Goal: Transaction & Acquisition: Purchase product/service

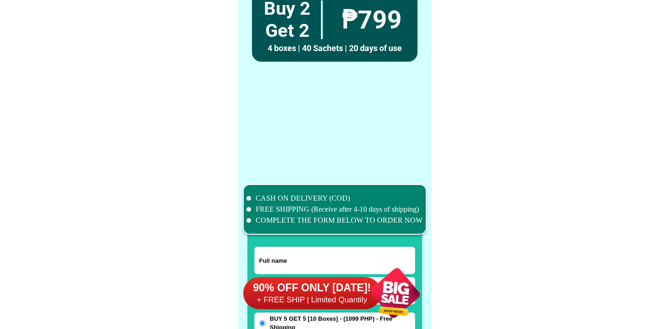
scroll to position [7152, 0]
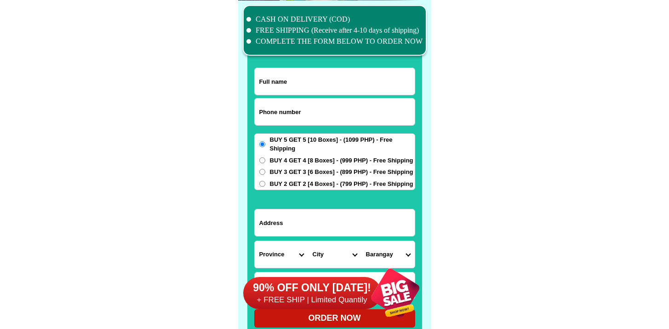
click at [304, 109] on input "Input phone_number" at bounding box center [335, 111] width 160 height 27
paste input "9357195957"
type input "09357195957"
click at [289, 83] on input "Input full_name" at bounding box center [335, 81] width 160 height 27
paste input "SIMRON JULAMRI , kasalamatan village blk 31 lot. 28 st.11 sanrimundo JOLO,SULU"
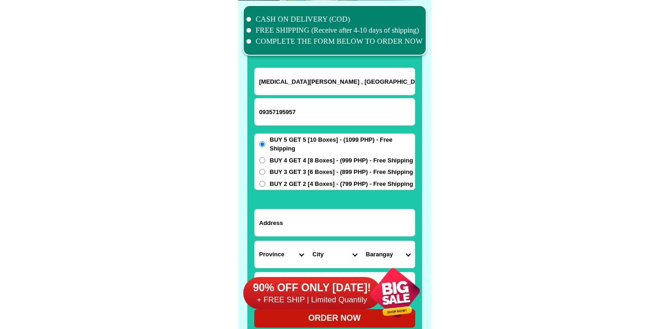
scroll to position [0, 82]
click at [292, 93] on input "SIMRON JULAMRI , kasalamatan village blk 31 lot. 28 st.11 sanrimundo JOLO,SULU" at bounding box center [335, 81] width 160 height 27
click at [292, 92] on input "SIMRON JULAMRI , kasalamatan village blk 31 lot. 28 st.11 sanrimundo JOLO,SULU" at bounding box center [335, 81] width 160 height 27
click at [292, 90] on input "SIMRON JULAMRI , kasalamatan village blk 31 lot. 28 st.11 sanrimundo JOLO,SULU" at bounding box center [335, 81] width 160 height 27
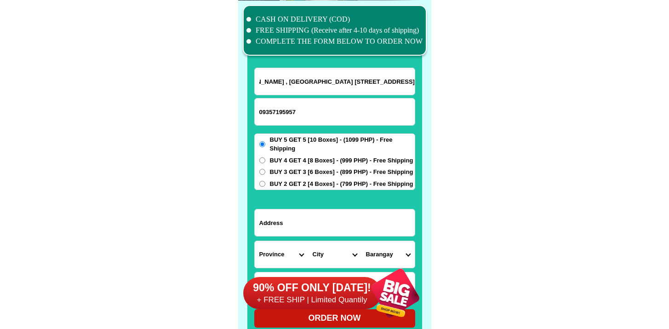
type input "SIMRON JULAMRI , kasalamatan village blk 31 lot. 28 st.11 sanrimundo JOLO,SULU"
drag, startPoint x: 336, startPoint y: 261, endPoint x: 346, endPoint y: 231, distance: 31.4
click at [336, 261] on div "90% OFF ONLY [DATE]! + FREE SHIP | Limited Quantily" at bounding box center [337, 293] width 188 height 72
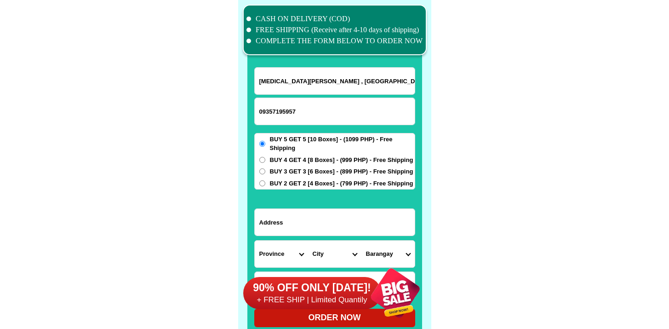
click at [347, 217] on input "Input address" at bounding box center [335, 222] width 160 height 27
paste input "SIMRON JULAMRI , kasalamatan village blk 31 lot. 28 st.11 sanrimundo JOLO,SULU"
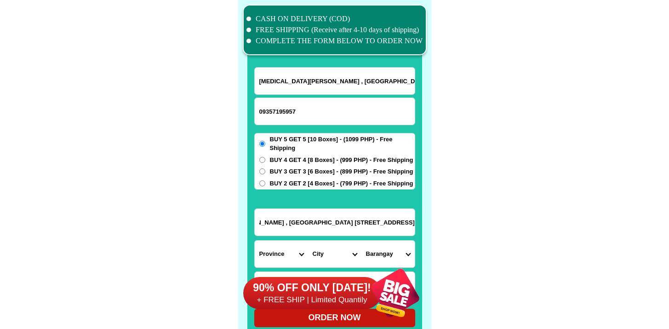
scroll to position [0, 0]
click at [331, 224] on input "SIMRON JULAMRI , kasalamatan village blk 31 lot. 28 st.11 sanrimundo JOLO,SULU" at bounding box center [335, 222] width 160 height 27
paste input "kasalamatan village bee blk 31 lot 28 st11"
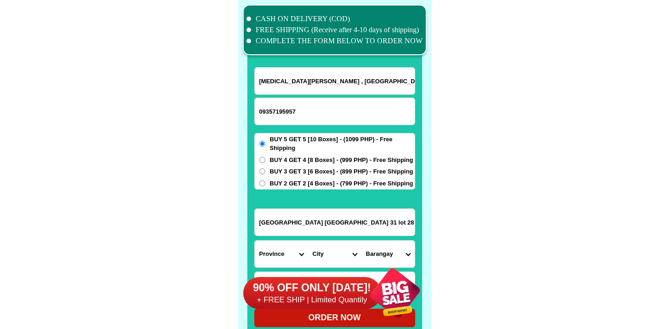
type input "kasalamatan village bee blk 31 lot 28 st11"
click at [319, 78] on input "SIMRON JULAMRI , kasalamatan village blk 31 lot. 28 st.11 sanrimundo JOLO,SULU" at bounding box center [335, 81] width 160 height 27
drag, startPoint x: 319, startPoint y: 78, endPoint x: 340, endPoint y: 77, distance: 21.6
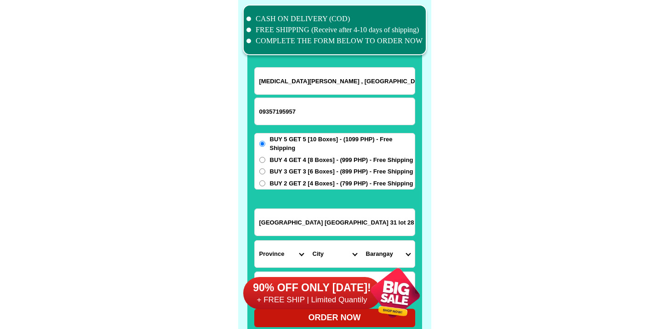
click at [341, 76] on input "SIMRON JULAMRI , kasalamatan village blk 31 lot. 28 st.11 sanrimundo JOLO,SULU" at bounding box center [335, 81] width 160 height 27
click at [324, 81] on input "SIMRON JULAMRI , kasalamatan village blk 31 lot. 28 st.11 sanrimundo JOLO,SULU" at bounding box center [335, 81] width 160 height 27
drag, startPoint x: 315, startPoint y: 80, endPoint x: 528, endPoint y: 82, distance: 213.0
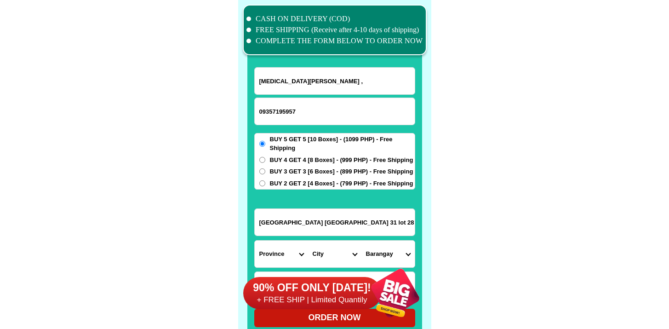
scroll to position [0, 0]
type input "SIMRON JULAMRI ,"
click at [330, 216] on input "kasalamatan village bee blk 31 lot 28 st11" at bounding box center [335, 222] width 160 height 27
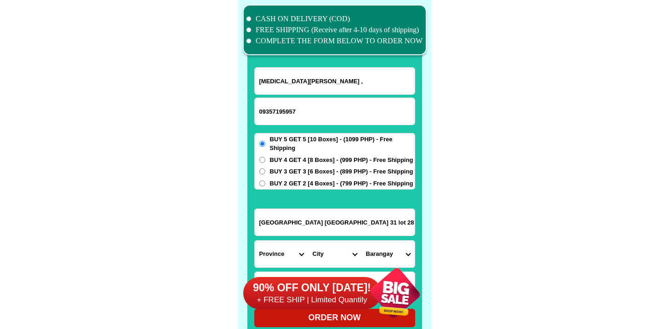
click at [331, 216] on input "kasalamatan village bee blk 31 lot 28 st11" at bounding box center [335, 222] width 160 height 27
paste input "kasalamatan village blk 31 lot. 28 st.11 sanrimundo JOLO,SULU"
type input "kasalamatan village blk 31 lot. 28 st.11 sanrimundo JOLO,SULU"
click at [283, 254] on select "Province [GEOGRAPHIC_DATA] [GEOGRAPHIC_DATA] [GEOGRAPHIC_DATA] [GEOGRAPHIC_DATA…" at bounding box center [281, 254] width 53 height 27
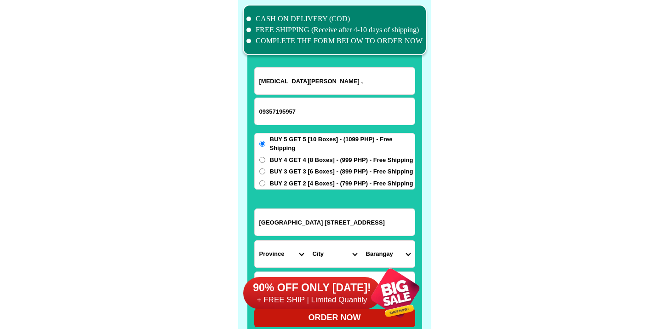
scroll to position [0, 0]
select select "63_596"
click at [255, 241] on select "Province [GEOGRAPHIC_DATA] [GEOGRAPHIC_DATA] [GEOGRAPHIC_DATA] [GEOGRAPHIC_DATA…" at bounding box center [281, 254] width 53 height 27
click at [340, 223] on input "kasalamatan village blk 31 lot. 28 st.11 sanrimundo JOLO,SULU" at bounding box center [335, 222] width 160 height 27
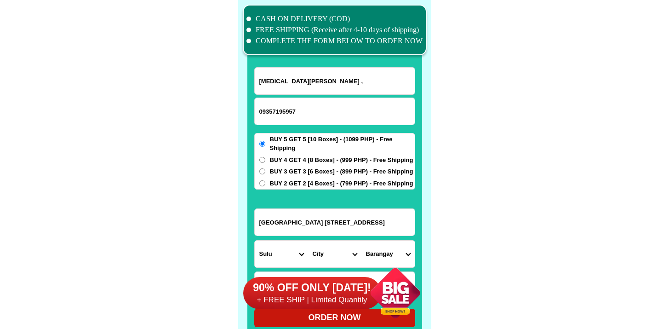
drag, startPoint x: 296, startPoint y: 223, endPoint x: 676, endPoint y: 245, distance: 380.2
click at [348, 251] on select "City Hadji-panglima-tahil Indanan Jolo Kalingalan-caluang Lungus Luuk Maimbung …" at bounding box center [334, 254] width 53 height 27
drag, startPoint x: 378, startPoint y: 225, endPoint x: 538, endPoint y: 227, distance: 159.7
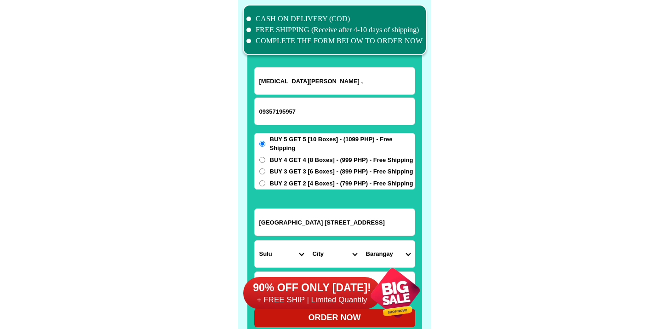
click at [321, 247] on select "City Hadji-panglima-tahil Indanan Jolo Kalingalan-caluang Lungus Luuk Maimbung …" at bounding box center [334, 254] width 53 height 27
select select "63_5969178"
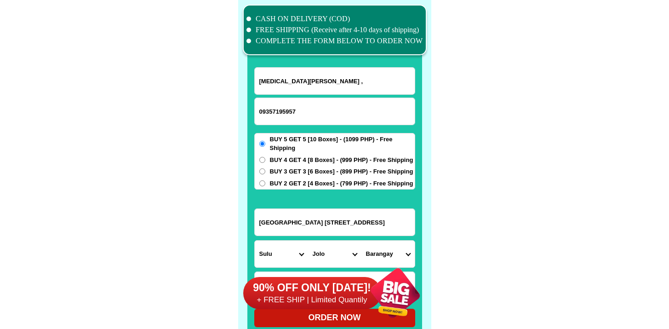
click at [308, 241] on select "City Hadji-panglima-tahil Indanan Jolo Kalingalan-caluang Lungus Luuk Maimbung …" at bounding box center [334, 254] width 53 height 27
click at [386, 251] on select "Barangay Alat Asturias Bus-bus Chinese pier San raymundo Takut-takut Tulay Wall…" at bounding box center [388, 254] width 53 height 27
select select "63_59691782995"
click at [362, 241] on select "Barangay Alat Asturias Bus-bus Chinese pier San raymundo Takut-takut Tulay Wall…" at bounding box center [388, 254] width 53 height 27
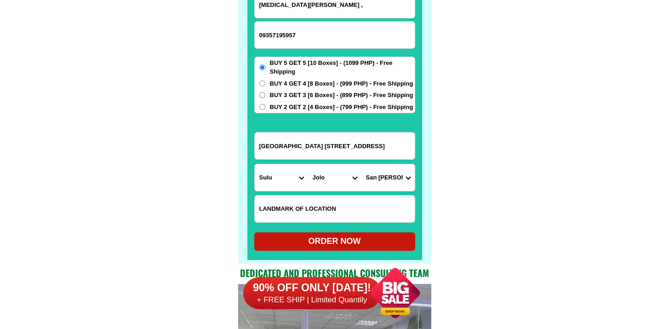
scroll to position [7275, 0]
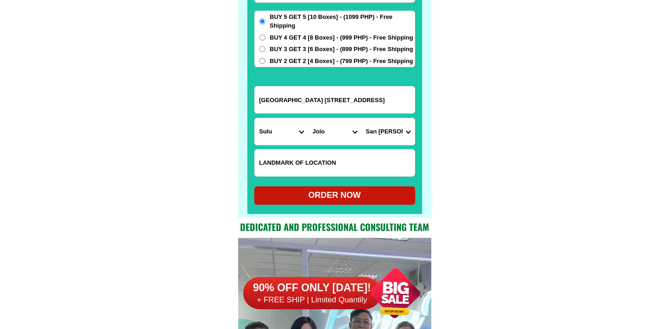
click at [351, 190] on div "ORDER NOW" at bounding box center [334, 195] width 161 height 18
type input "kasalamatan village blk 31 lot. 28 st.11 sanrimundo JOLO,SULU"
radio input "true"
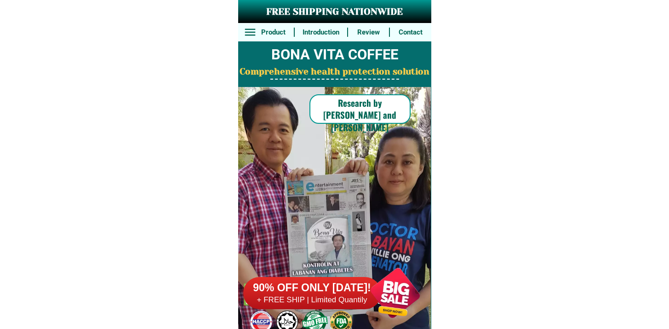
click at [355, 288] on h6 "90% OFF ONLY [DATE]!" at bounding box center [312, 288] width 138 height 14
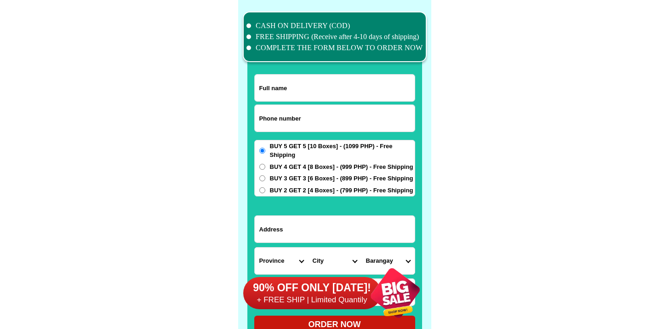
scroll to position [7152, 0]
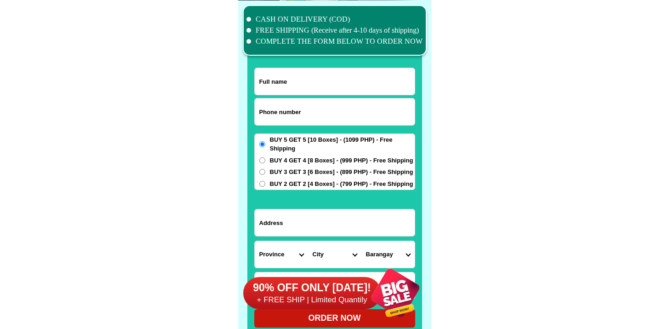
click at [357, 116] on input "Input phone_number" at bounding box center [335, 111] width 160 height 27
paste input "9670488238"
click at [259, 110] on input "9670488238" at bounding box center [335, 111] width 160 height 27
type input "09670488238"
click at [263, 64] on div at bounding box center [335, 174] width 175 height 323
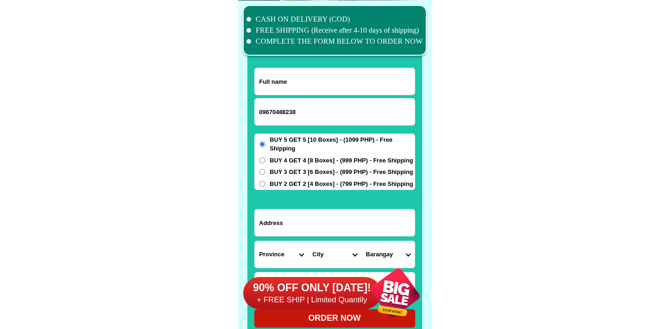
click at [268, 74] on input "Input full_name" at bounding box center [335, 81] width 160 height 27
paste input "Minerva De Guzman2121"
type input "Minerva De Guzman2121"
click at [316, 170] on span "BUY 3 GET 3 [6 Boxes] - (899 PHP) - Free Shipping" at bounding box center [342, 171] width 144 height 9
click at [265, 170] on input "BUY 3 GET 3 [6 Boxes] - (899 PHP) - Free Shipping" at bounding box center [262, 172] width 6 height 6
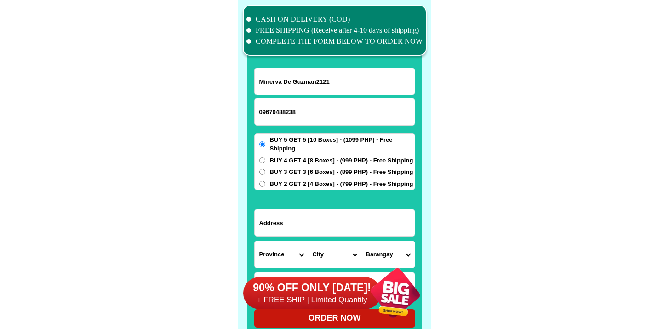
radio input "true"
click at [306, 215] on input "Input address" at bounding box center [335, 222] width 160 height 27
paste input "Infront Morning Star Rice Trader"
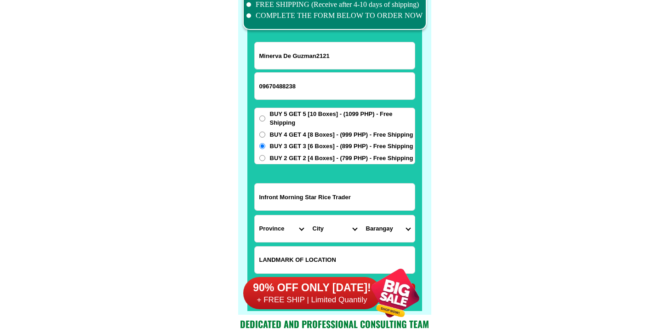
scroll to position [7178, 0]
type input "Infront Morning Star Rice Trader"
click at [288, 222] on select "Province [GEOGRAPHIC_DATA] [GEOGRAPHIC_DATA] [GEOGRAPHIC_DATA] [GEOGRAPHIC_DATA…" at bounding box center [281, 228] width 53 height 27
select select "63_859"
click at [255, 215] on select "Province [GEOGRAPHIC_DATA] [GEOGRAPHIC_DATA] [GEOGRAPHIC_DATA] [GEOGRAPHIC_DATA…" at bounding box center [281, 228] width 53 height 27
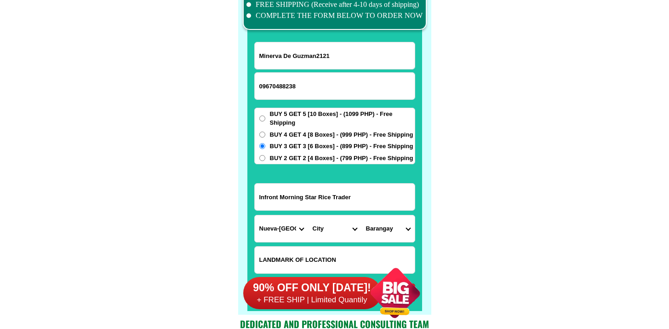
click at [340, 240] on select "City Alfonso-castaneda Ambaguio Aritao Bagabag Bambang Bayombong Diadi Dupax-de…" at bounding box center [334, 228] width 53 height 27
click at [308, 215] on select "City Alfonso-castaneda Ambaguio Aritao Bagabag Bambang Bayombong Diadi Dupax-de…" at bounding box center [334, 228] width 53 height 27
click at [335, 229] on select "City Alfonso-castaneda Ambaguio Aritao Bagabag Bambang Bayombong Diadi Dupax-de…" at bounding box center [334, 228] width 53 height 27
select select "63_859415"
click at [308, 215] on select "City Alfonso-castaneda Ambaguio Aritao Bagabag Bambang Bayombong Diadi Dupax-de…" at bounding box center [334, 228] width 53 height 27
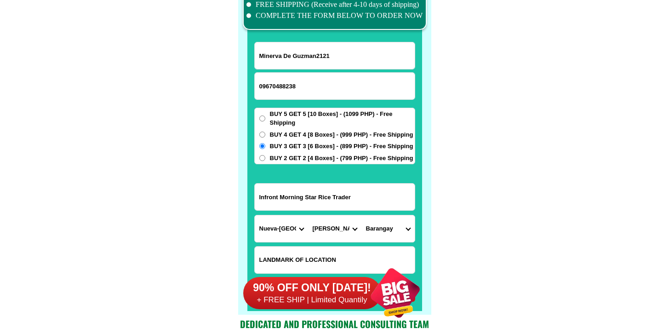
click at [370, 213] on form "Minerva De Guzman2121 09670488238 ORDER NOW Infront Morning Star Rice Trader Pr…" at bounding box center [334, 172] width 161 height 260
click at [380, 225] on select "Barangay Aggub Bagahabag Bangaan Bangar Bascaran Communal Concepcion (calalaban…" at bounding box center [388, 228] width 53 height 27
select select "63_8594152286"
click at [362, 215] on select "Barangay Aggub Bagahabag Bangaan Bangar Bascaran Communal Concepcion (calalaban…" at bounding box center [388, 228] width 53 height 27
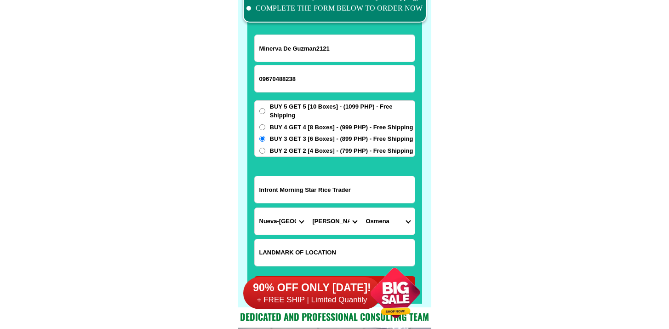
scroll to position [7296, 0]
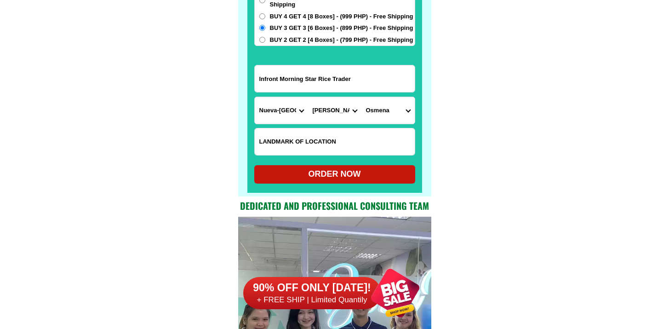
click at [323, 178] on div "ORDER NOW" at bounding box center [334, 174] width 161 height 12
radio input "true"
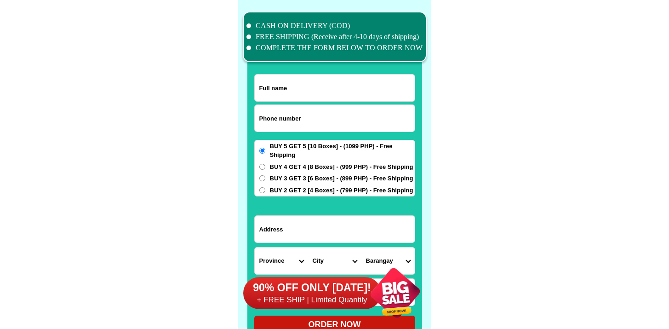
scroll to position [7152, 0]
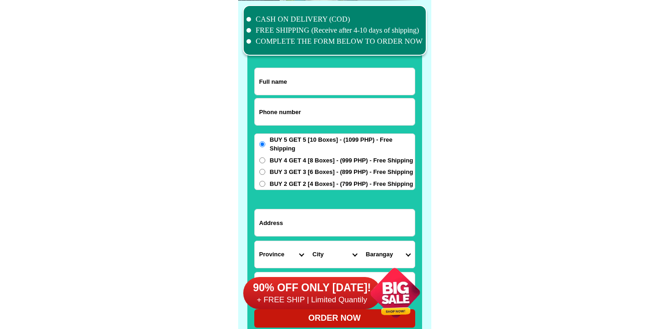
click at [308, 107] on input "Input phone_number" at bounding box center [335, 111] width 160 height 27
paste input "9670524129"
click at [262, 118] on input "9670524129" at bounding box center [335, 111] width 160 height 27
click at [260, 114] on input "9670524129" at bounding box center [335, 111] width 160 height 27
type input "09670524129"
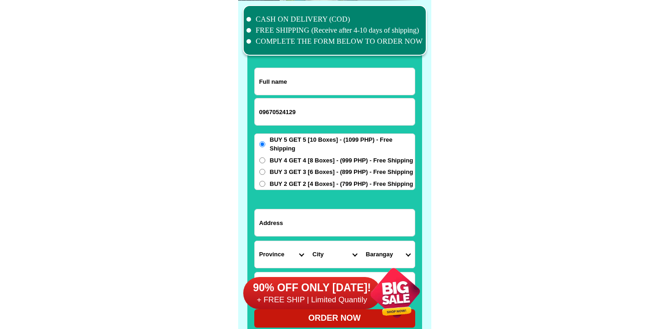
click at [298, 82] on input "Input full_name" at bounding box center [335, 81] width 160 height 27
paste input "Perlita57 [PERSON_NAME]"
type input "Perlita57 [PERSON_NAME]"
click at [275, 153] on div "BUY 5 GET 5 [10 Boxes] - (1099 PHP) - Free Shipping BUY 4 GET 4 [8 Boxes] - (99…" at bounding box center [334, 161] width 161 height 57
click at [278, 161] on span "BUY 4 GET 4 [8 Boxes] - (999 PHP) - Free Shipping" at bounding box center [342, 160] width 144 height 9
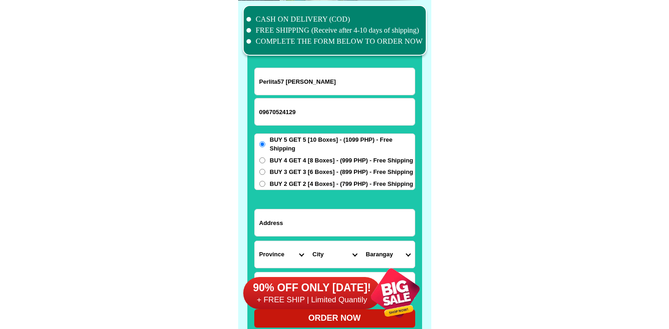
click at [265, 161] on input "BUY 4 GET 4 [8 Boxes] - (999 PHP) - Free Shipping" at bounding box center [262, 160] width 6 height 6
radio input "true"
click at [284, 224] on input "Input address" at bounding box center [335, 222] width 160 height 27
paste input "[GEOGRAPHIC_DATA], Inayawan Cawayan [GEOGRAPHIC_DATA]"
type input "[GEOGRAPHIC_DATA], Inayawan Cawayan [GEOGRAPHIC_DATA]"
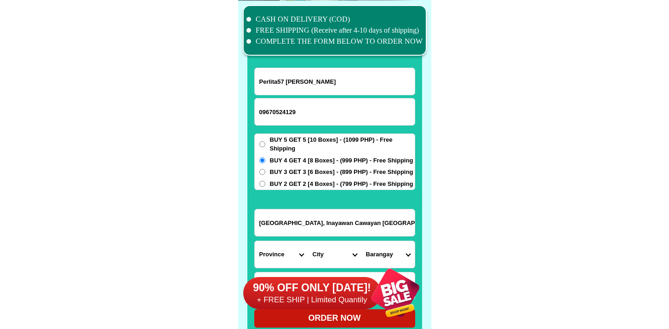
click at [275, 248] on select "Province [GEOGRAPHIC_DATA] [GEOGRAPHIC_DATA] [GEOGRAPHIC_DATA] [GEOGRAPHIC_DATA…" at bounding box center [281, 254] width 53 height 27
select select "63_396"
click at [255, 241] on select "Province [GEOGRAPHIC_DATA] [GEOGRAPHIC_DATA] [GEOGRAPHIC_DATA] [GEOGRAPHIC_DATA…" at bounding box center [281, 254] width 53 height 27
click at [335, 257] on div "90% OFF ONLY [DATE]! + FREE SHIP | Limited Quantily" at bounding box center [337, 293] width 188 height 72
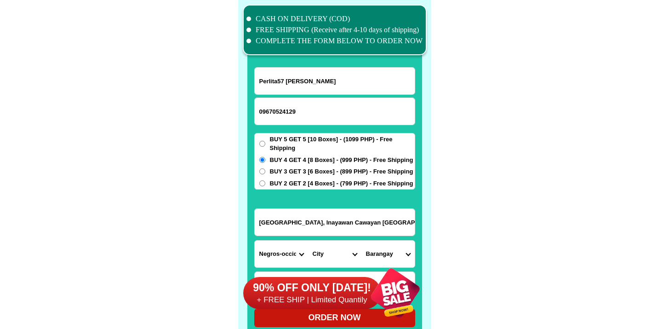
click at [335, 246] on select "City [GEOGRAPHIC_DATA]-city [GEOGRAPHIC_DATA]-city [GEOGRAPHIC_DATA] [GEOGRAPHI…" at bounding box center [334, 254] width 53 height 27
select select "63_3965892"
click at [308, 241] on select "City [GEOGRAPHIC_DATA]-city [GEOGRAPHIC_DATA]-city [GEOGRAPHIC_DATA] [GEOGRAPHI…" at bounding box center [334, 254] width 53 height 27
click at [390, 251] on select "Barangay Abaca Baclao [PERSON_NAME] Bulata Caliling Camalanda-an Camindangan [P…" at bounding box center [388, 254] width 53 height 27
select select "63_396589262968"
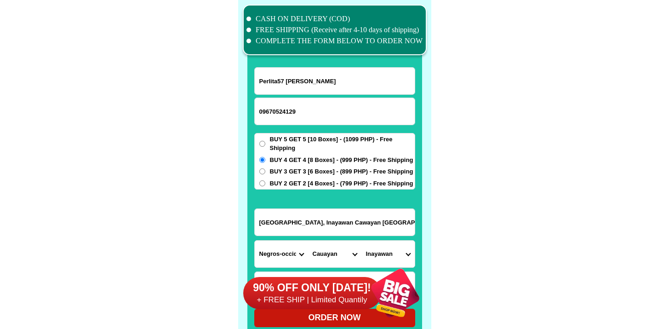
click at [362, 241] on select "Barangay Abaca Baclao [PERSON_NAME] Bulata Caliling Camalanda-an Camindangan [P…" at bounding box center [388, 254] width 53 height 27
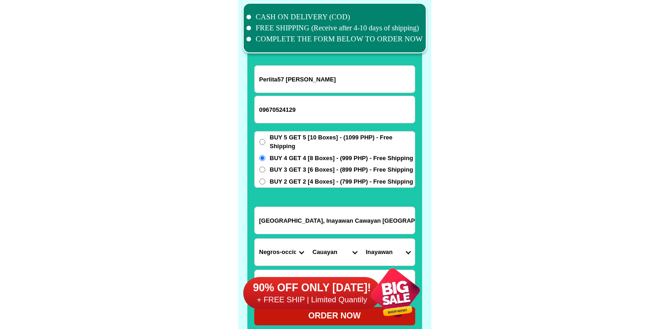
scroll to position [7308, 0]
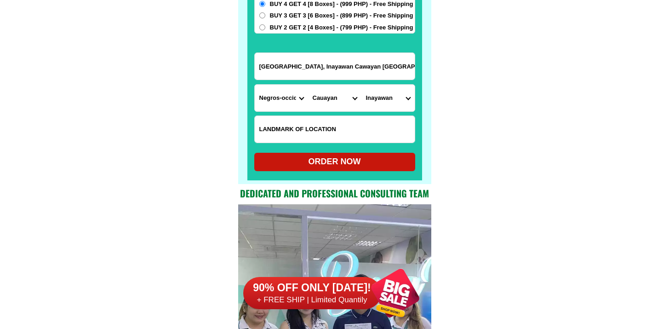
click at [339, 129] on input "Input LANDMARKOFLOCATION" at bounding box center [335, 129] width 160 height 27
paste input "[PERSON_NAME][GEOGRAPHIC_DATA] hi way RedGate"
type input "[PERSON_NAME][GEOGRAPHIC_DATA] hi way RedGate"
click at [319, 157] on div "ORDER NOW" at bounding box center [334, 162] width 161 height 12
type input "[GEOGRAPHIC_DATA], Inayawan Cawayan [GEOGRAPHIC_DATA]"
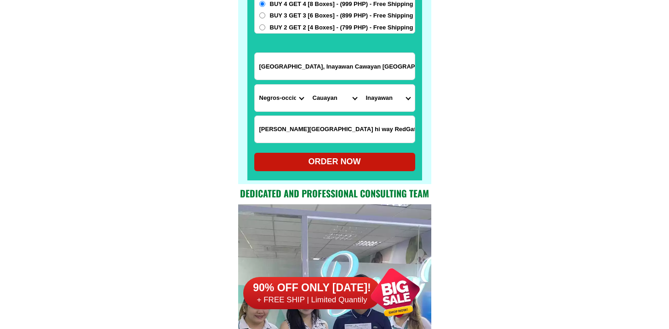
radio input "true"
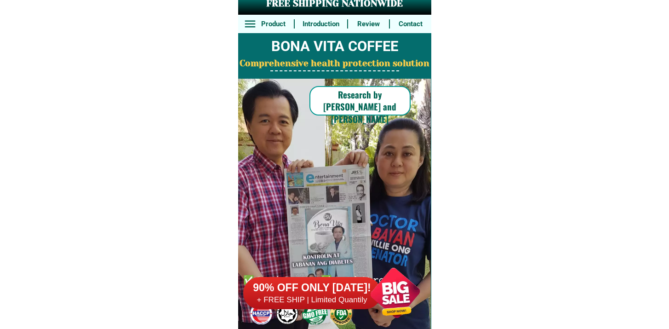
click at [346, 316] on div "90% OFF ONLY [DATE]! + FREE SHIP | Limited Quantily" at bounding box center [337, 293] width 188 height 72
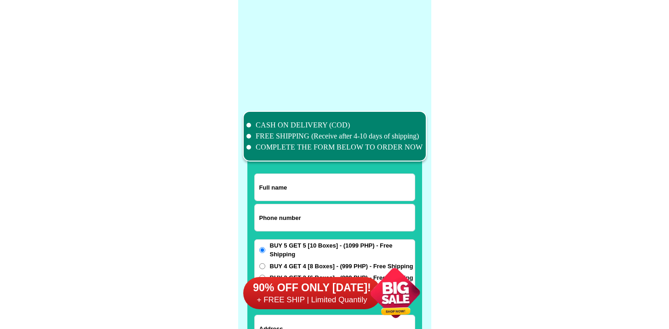
scroll to position [7152, 0]
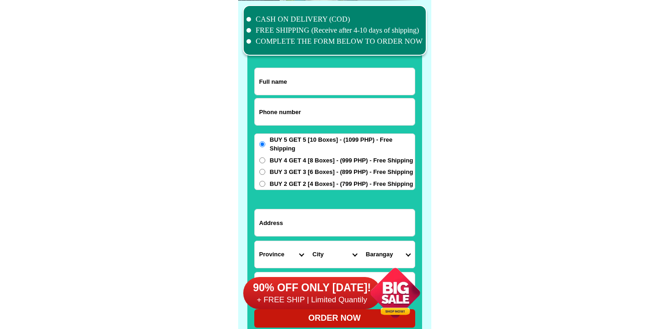
click at [305, 111] on input "Input phone_number" at bounding box center [335, 111] width 160 height 27
paste input "9614966460"
type input "09614966460"
click at [294, 77] on input "Input full_name" at bounding box center [335, 81] width 160 height 27
paste input "Ghia Sale"
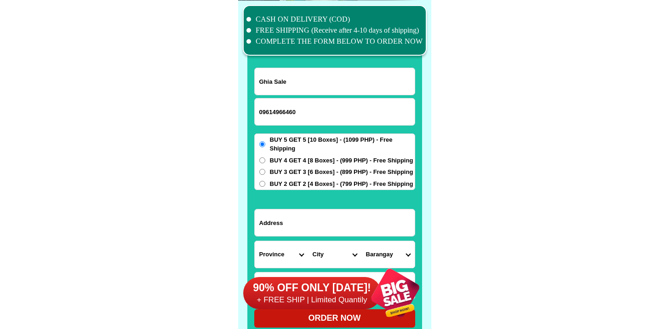
type input "Ghia Sale"
click at [272, 162] on span "BUY 4 GET 4 [8 Boxes] - (999 PHP) - Free Shipping" at bounding box center [342, 160] width 144 height 9
click at [265, 162] on input "BUY 4 GET 4 [8 Boxes] - (999 PHP) - Free Shipping" at bounding box center [262, 160] width 6 height 6
radio input "true"
click at [289, 230] on input "Input address" at bounding box center [335, 222] width 160 height 27
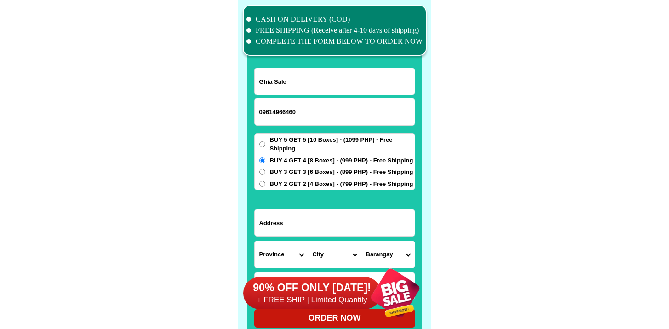
paste input "Ghia Sale"
click at [290, 215] on input "Ghia Sale" at bounding box center [335, 222] width 160 height 27
paste input "Input address"
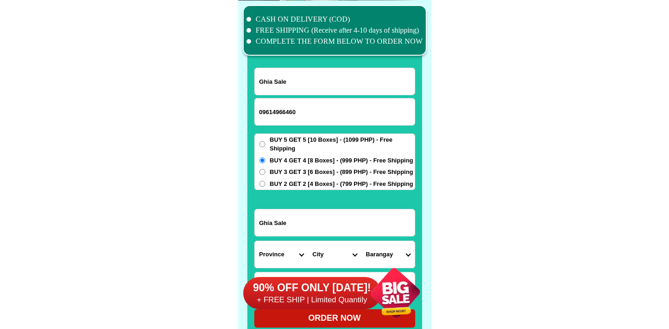
click at [288, 115] on input "09614966460" at bounding box center [335, 111] width 160 height 27
click at [287, 209] on form "Ghia Sale 09614966460 ORDER NOW Ghia Sale Province Abra Agusan-del-norte Agusan…" at bounding box center [334, 198] width 161 height 260
click at [288, 207] on form "Ghia Sale 09614966460 ORDER NOW Ghia Sale Province Abra Agusan-del-norte Agusan…" at bounding box center [334, 198] width 161 height 260
click at [288, 210] on input "Ghia Sale" at bounding box center [335, 222] width 160 height 27
click at [289, 210] on input "Ghia Sale" at bounding box center [335, 222] width 160 height 27
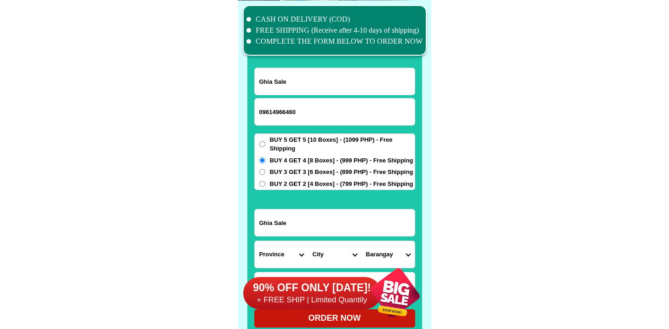
click at [289, 210] on input "Ghia Sale" at bounding box center [335, 222] width 160 height 27
paste input "Brgy Muzon primero Alitagtag Batangas"
type input "Brgy Muzon primero Alitagtag Batangas"
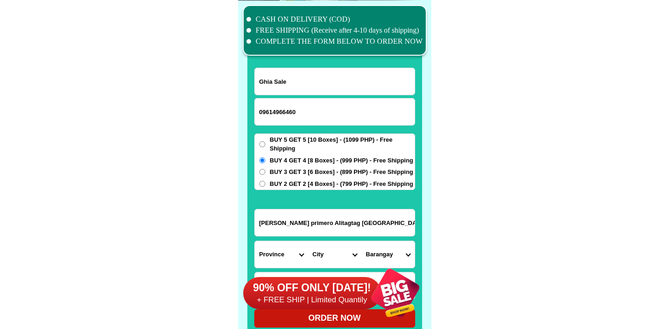
scroll to position [7260, 0]
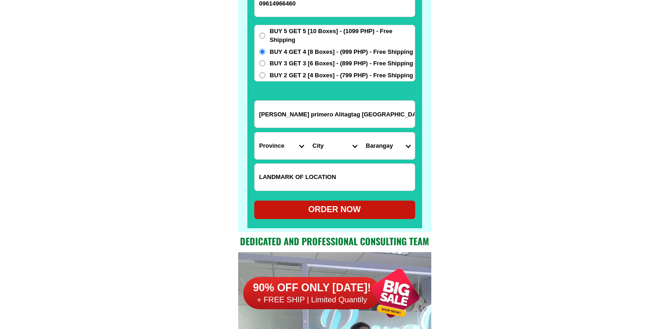
click at [305, 180] on input "Input LANDMARKOFLOCATION" at bounding box center [335, 177] width 160 height 27
paste input "Near alpha mart"
type input "Near alpha mart"
click at [267, 148] on select "Province [GEOGRAPHIC_DATA] [GEOGRAPHIC_DATA] [GEOGRAPHIC_DATA] [GEOGRAPHIC_DATA…" at bounding box center [281, 146] width 53 height 27
select select "63_108"
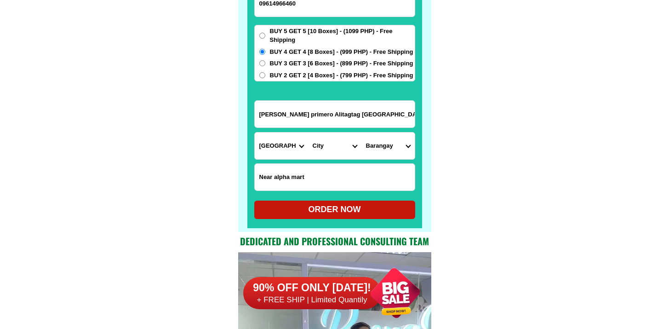
click at [255, 133] on select "Province [GEOGRAPHIC_DATA] [GEOGRAPHIC_DATA] [GEOGRAPHIC_DATA] [GEOGRAPHIC_DATA…" at bounding box center [281, 146] width 53 height 27
click at [330, 141] on select "City Agoncillo Alitagtag Allacapan Balayan Batangas-balete Batangas-city Batang…" at bounding box center [334, 146] width 53 height 27
select select "63_1085679"
click at [308, 133] on select "City Agoncillo Alitagtag Allacapan Balayan Batangas-balete Batangas-city Batang…" at bounding box center [334, 146] width 53 height 27
click at [388, 140] on select "Barangay Balagbag Concepcion Concordia Dalipit east Dalipit west Dominador east…" at bounding box center [388, 146] width 53 height 27
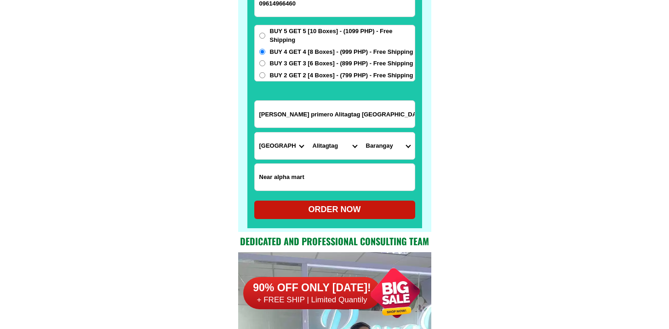
select select "63_10856796914"
click at [362, 133] on select "Barangay Balagbag Concepcion Concordia Dalipit east Dalipit west Dominador east…" at bounding box center [388, 146] width 53 height 27
click at [337, 213] on div "ORDER NOW" at bounding box center [334, 209] width 161 height 12
radio input "true"
